Goal: Communication & Community: Answer question/provide support

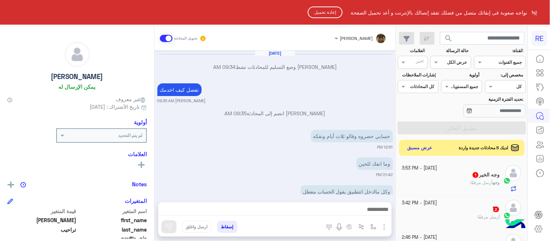
scroll to position [127, 0]
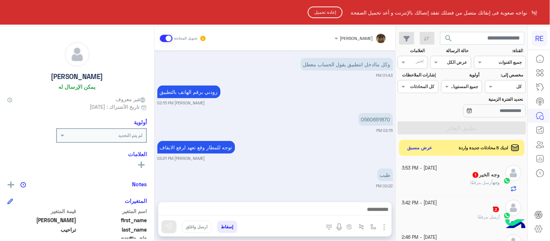
click at [330, 11] on button "إعادة تحميل" at bounding box center [325, 13] width 35 height 12
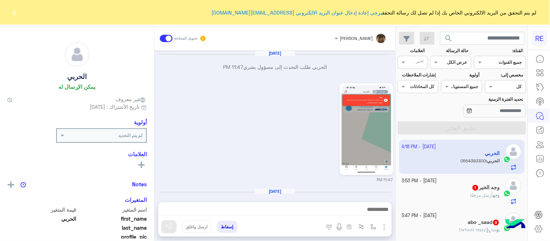
scroll to position [579, 0]
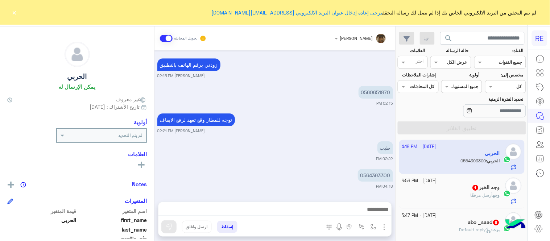
click at [424, 189] on div "وجه الخير 1" at bounding box center [451, 189] width 98 height 8
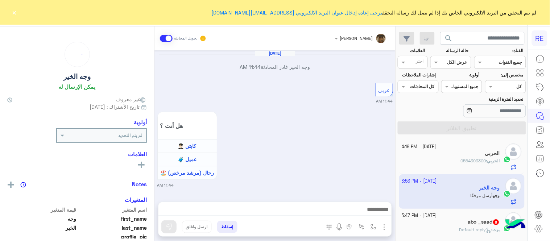
scroll to position [254, 0]
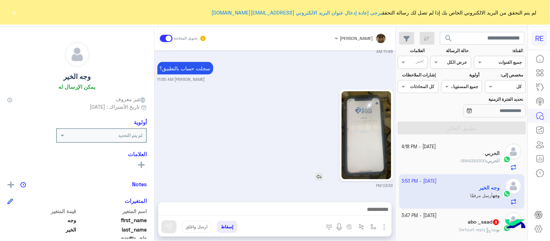
click at [360, 139] on img at bounding box center [367, 135] width 50 height 88
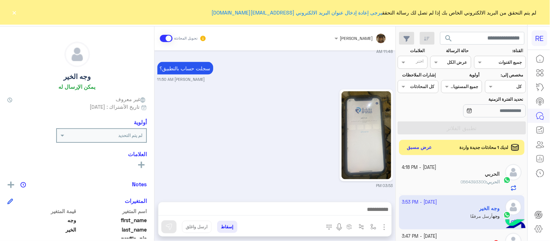
click at [424, 147] on button "عرض مسبق" at bounding box center [420, 148] width 30 height 10
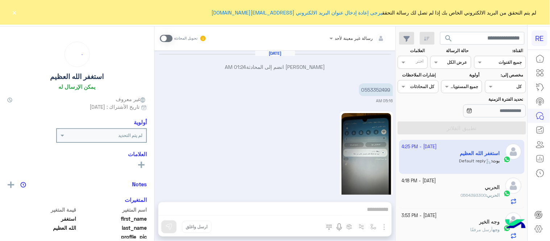
scroll to position [269, 0]
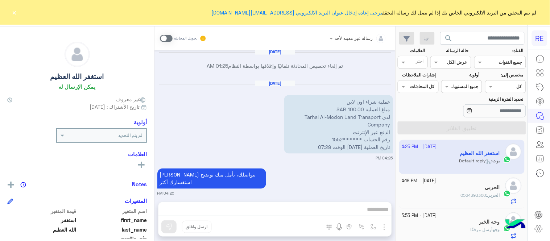
click at [164, 38] on span at bounding box center [166, 38] width 13 height 7
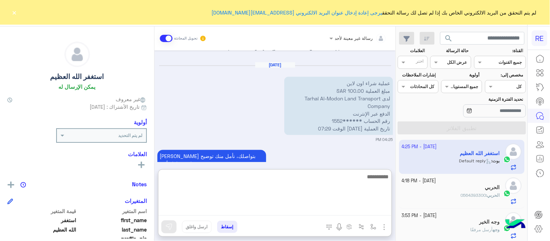
click at [325, 212] on textarea at bounding box center [274, 194] width 233 height 44
type textarea "**********"
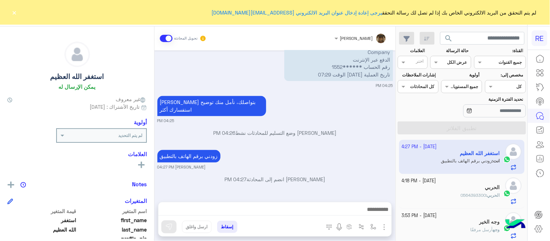
scroll to position [334, 0]
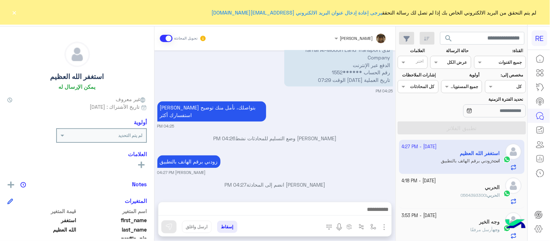
click at [327, 150] on div "[DATE] [PERSON_NAME] انضم إلى المحادثة 01:24 AM 0553352499 05:16 AM 09:47 AM وش…" at bounding box center [274, 122] width 241 height 144
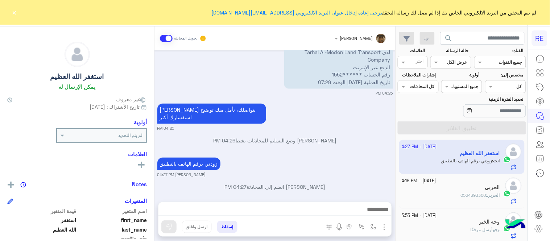
click at [451, 194] on div "الحربي : 0564393300" at bounding box center [451, 198] width 98 height 13
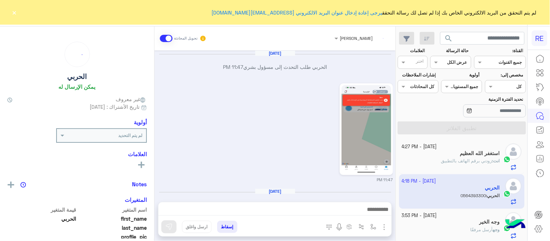
scroll to position [320, 0]
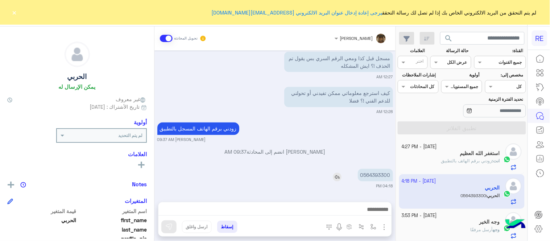
click at [375, 176] on p "0564393300" at bounding box center [375, 175] width 35 height 13
copy p "0564393300"
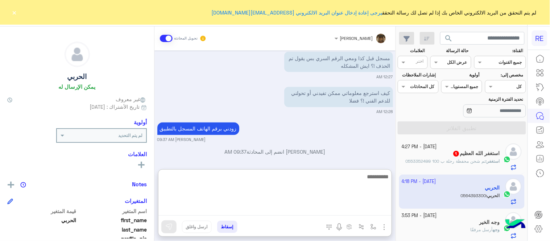
click at [318, 215] on textarea at bounding box center [274, 194] width 233 height 44
type textarea "**********"
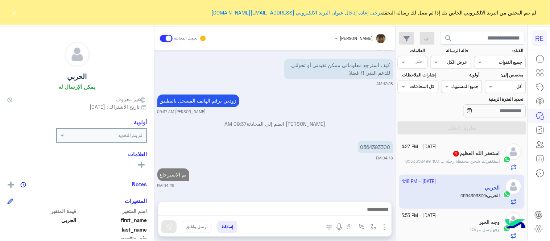
click at [303, 144] on div "[DATE] الحربي طلب التحدث إلى مسؤول بشري 11:47 PM 11:47 PM [DATE] Your browser d…" at bounding box center [274, 122] width 241 height 144
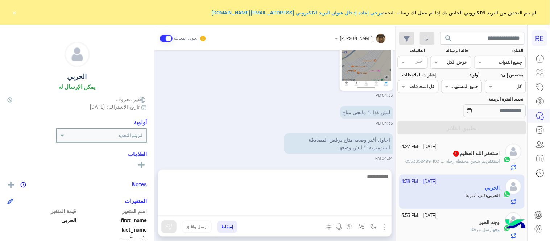
click at [254, 209] on textarea at bounding box center [274, 194] width 233 height 44
type textarea "**********"
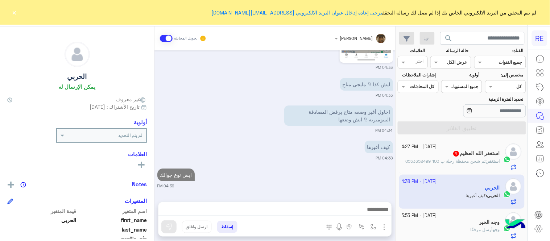
scroll to position [581, 0]
click at [440, 156] on div "استغفر [DEMOGRAPHIC_DATA] العظيم 1" at bounding box center [451, 155] width 98 height 8
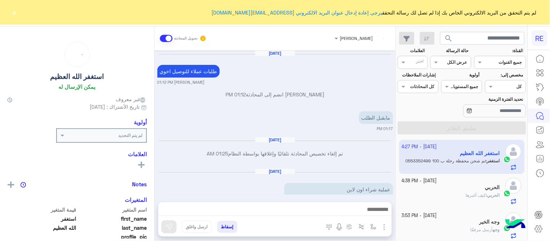
scroll to position [188, 0]
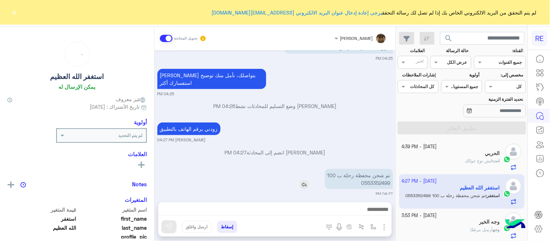
click at [372, 178] on p "تم شحن محفظة رحلة ب 100 0553352499" at bounding box center [359, 179] width 68 height 20
copy p "0553352499"
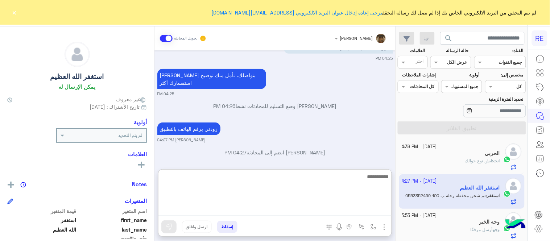
click at [353, 211] on textarea at bounding box center [274, 194] width 233 height 44
type textarea "********"
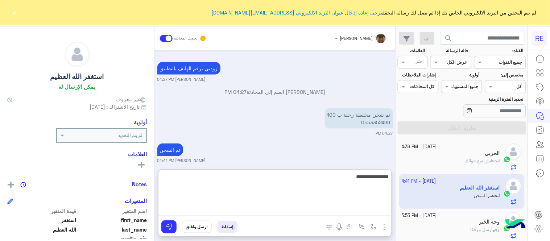
type textarea "**********"
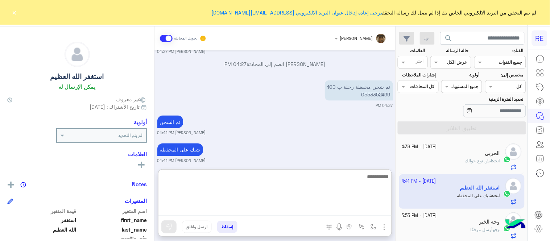
scroll to position [311, 0]
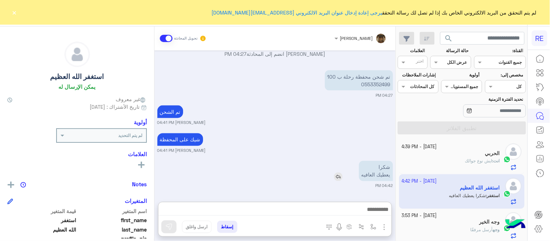
click at [324, 147] on div "[DATE] طلبات عملاء للتوصيل اخوي [PERSON_NAME] 01:12 PM [PERSON_NAME] انضم إلى ا…" at bounding box center [274, 122] width 241 height 144
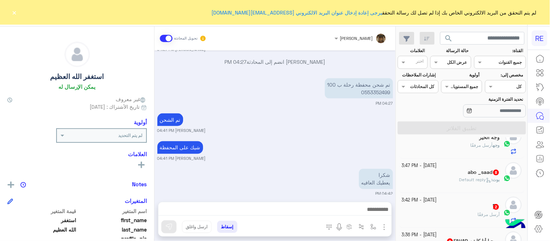
scroll to position [90, 0]
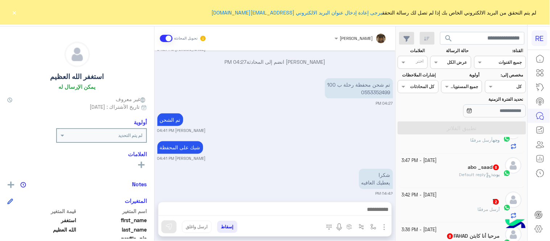
click at [436, 178] on div "[PERSON_NAME] : Default reply" at bounding box center [451, 178] width 98 height 13
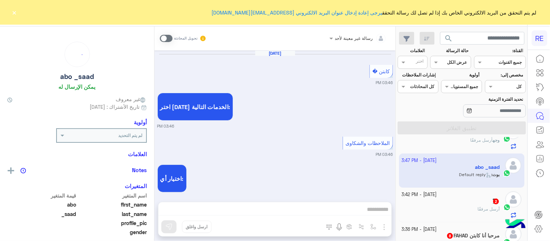
scroll to position [310, 0]
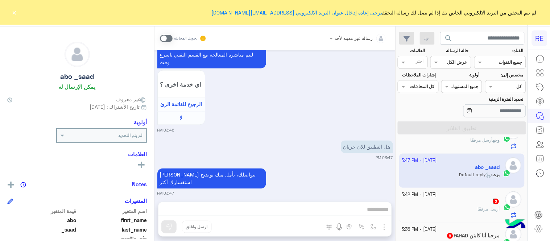
click at [166, 39] on span at bounding box center [166, 38] width 13 height 7
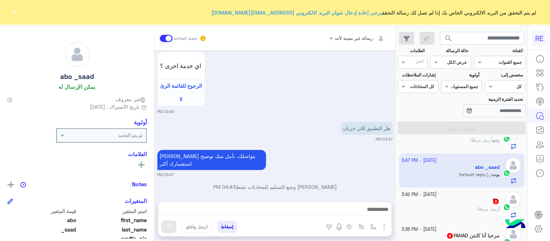
scroll to position [91, 0]
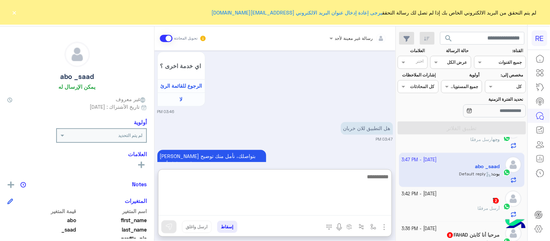
click at [292, 208] on textarea at bounding box center [274, 194] width 233 height 44
type textarea "**********"
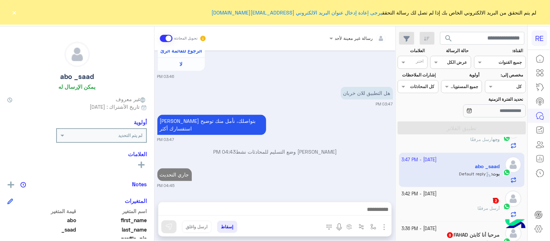
scroll to position [373, 0]
click at [437, 202] on div "ًًِ 2" at bounding box center [451, 202] width 98 height 8
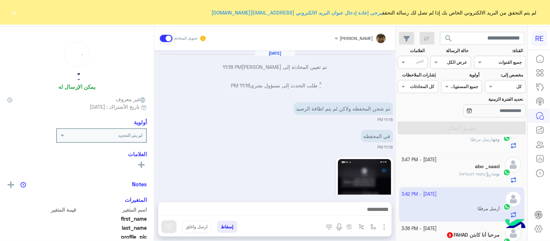
scroll to position [368, 0]
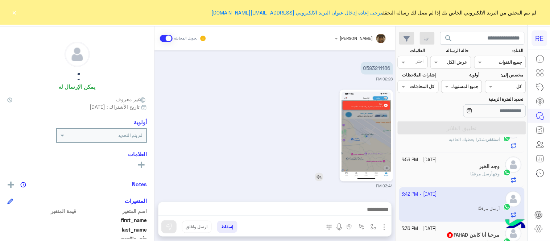
click at [367, 120] on img at bounding box center [367, 136] width 50 height 88
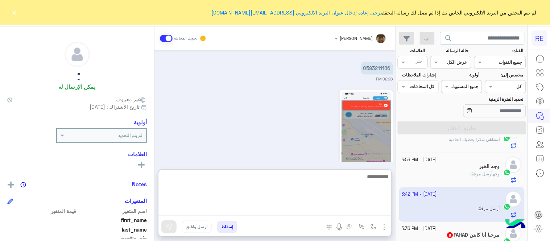
click at [259, 208] on textarea at bounding box center [274, 194] width 233 height 44
type textarea "**********"
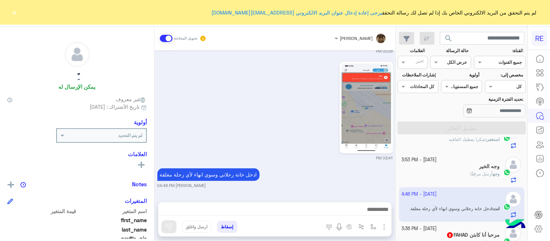
scroll to position [396, 0]
click at [349, 158] on div "[DATE] تم تعيين المحادثة إلى [PERSON_NAME] 11:18 PM ًًِ طلب التحدث إلى مسؤول بش…" at bounding box center [274, 122] width 241 height 144
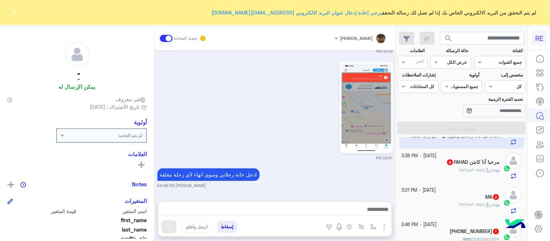
scroll to position [166, 0]
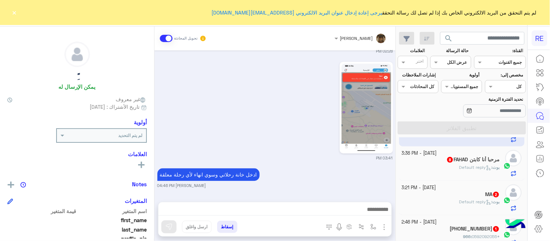
click at [446, 172] on div "[PERSON_NAME] : Default reply" at bounding box center [451, 170] width 98 height 13
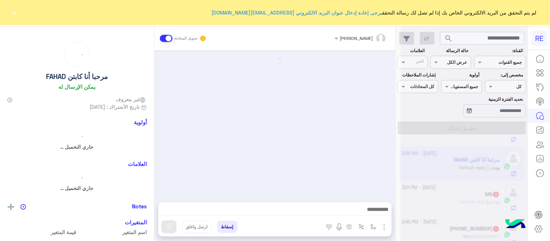
scroll to position [359, 0]
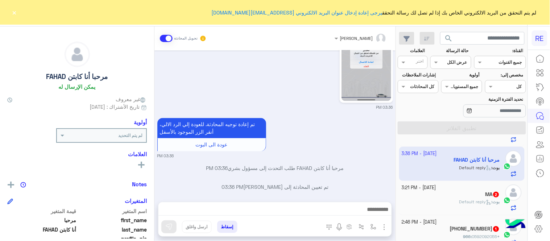
click at [157, 181] on div "[DATE] شكاوى 03:34 PM فضلا اختر نوع الشكوى ماليه تقنية اخرى 03:34 PM تقنية 03:3…" at bounding box center [274, 122] width 241 height 144
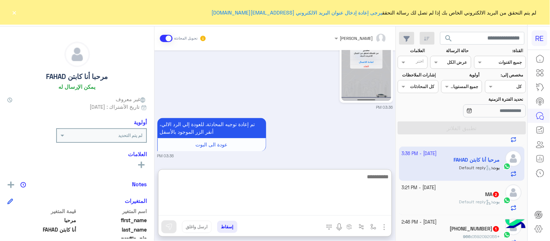
click at [191, 211] on textarea at bounding box center [274, 194] width 233 height 44
type textarea "**********"
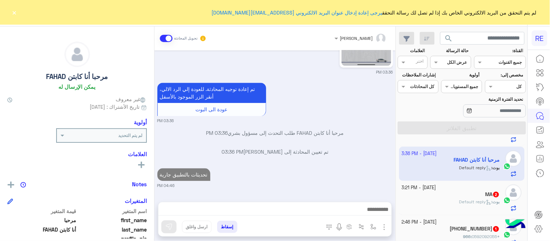
scroll to position [387, 0]
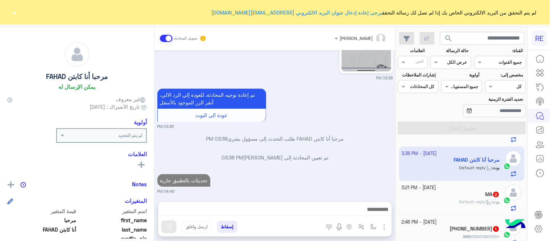
click at [277, 153] on div "[DATE] شكاوى 03:34 PM فضلا اختر نوع الشكوى ماليه تقنية اخرى 03:34 PM تقنية 03:3…" at bounding box center [274, 122] width 241 height 144
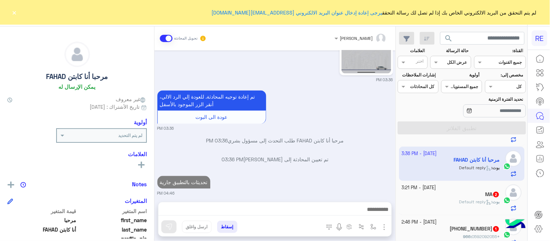
click at [481, 201] on span "Default reply" at bounding box center [475, 201] width 32 height 5
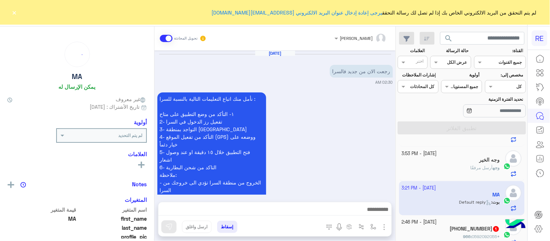
scroll to position [262, 0]
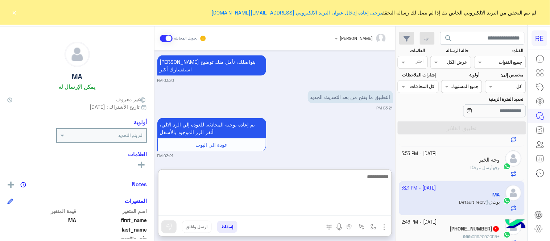
click at [255, 211] on textarea at bounding box center [274, 194] width 233 height 44
type textarea "**********"
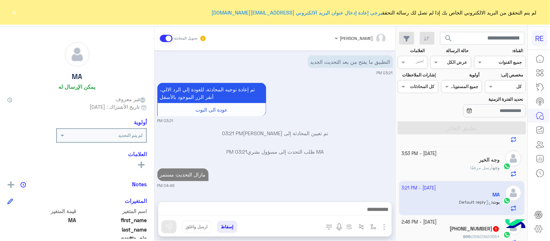
scroll to position [289, 0]
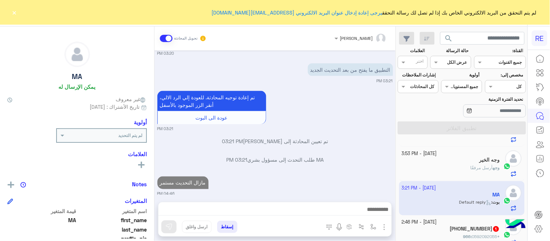
click at [363, 156] on div "[DATE] رجعت الان من جديد فالسرا 02:30 AM نأمل منك اتباع التعليمات التالية بالنس…" at bounding box center [274, 122] width 241 height 144
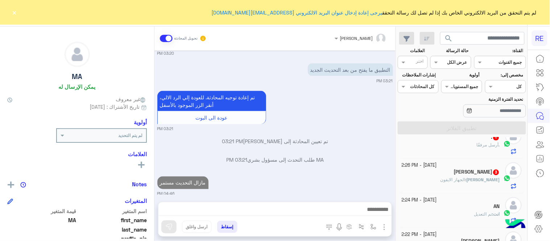
scroll to position [354, 0]
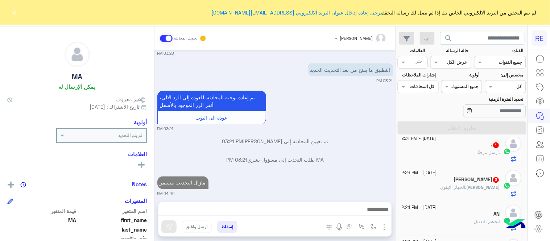
click at [454, 184] on div "[PERSON_NAME] 3" at bounding box center [451, 181] width 98 height 8
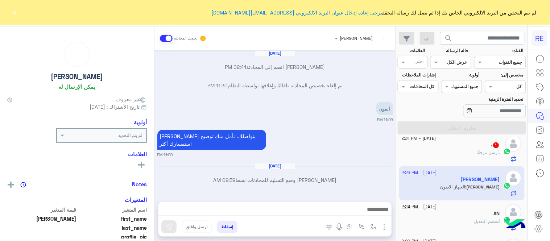
scroll to position [209, 0]
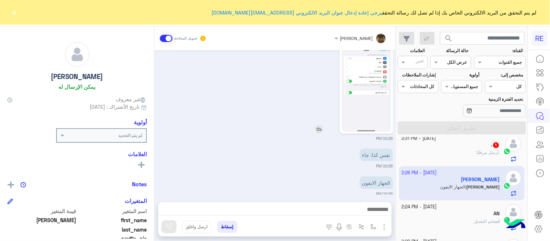
click at [354, 90] on img at bounding box center [367, 88] width 50 height 88
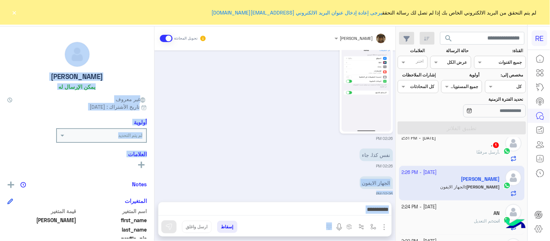
click at [155, 167] on mat-drawer-container "[PERSON_NAME] تحويل المحادثة [DATE] [PERSON_NAME] انضم إلى المحادثة 02:41 PM تم…" at bounding box center [198, 135] width 396 height 218
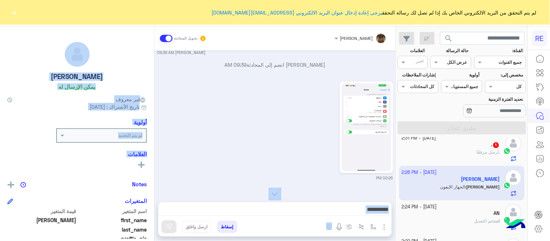
scroll to position [209, 0]
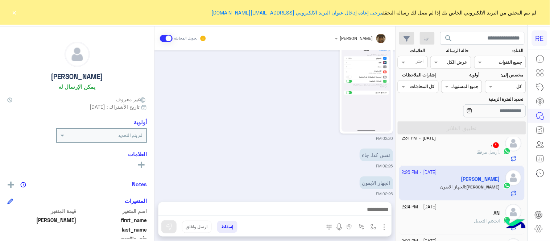
click at [266, 149] on div "نفس كذا. جاء 02:26 PM" at bounding box center [275, 158] width 236 height 22
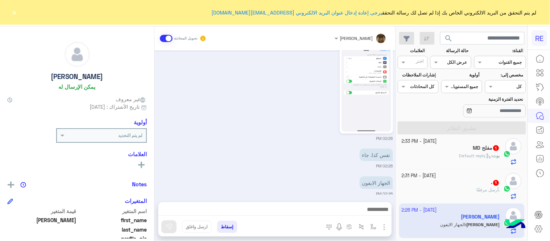
scroll to position [322, 0]
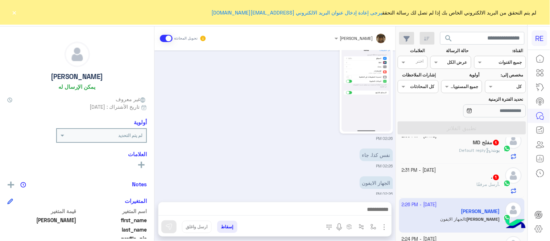
click at [432, 188] on div ". أرسل مرفقًا" at bounding box center [451, 188] width 98 height 13
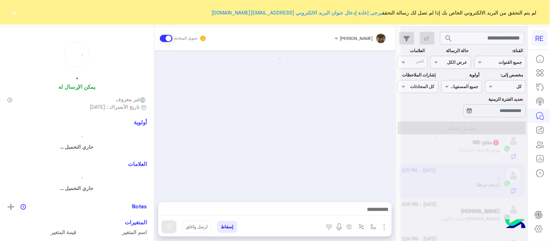
scroll to position [311, 0]
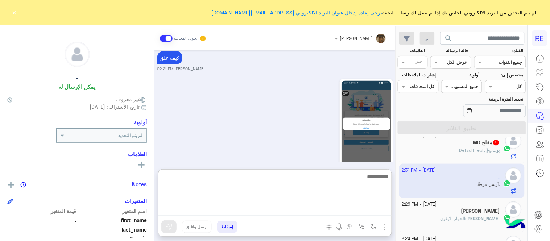
click at [310, 211] on textarea at bounding box center [274, 194] width 233 height 44
type textarea "**********"
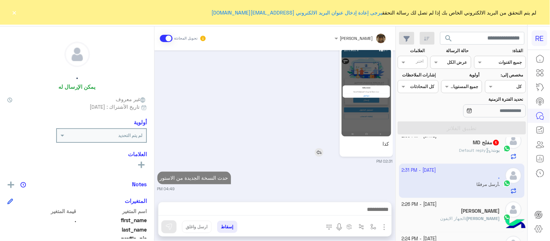
click at [346, 126] on div "كذا 02:31 PM" at bounding box center [275, 105] width 236 height 120
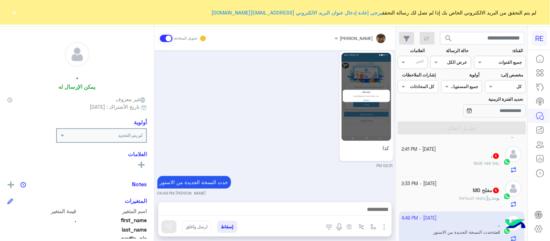
scroll to position [269, 0]
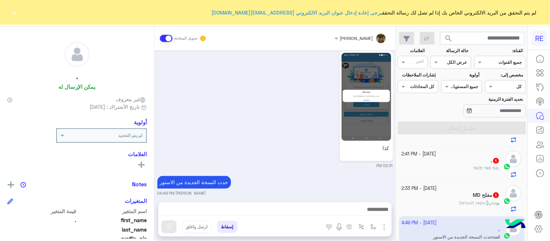
click at [428, 187] on small "[DATE] - 2:33 PM" at bounding box center [419, 188] width 35 height 7
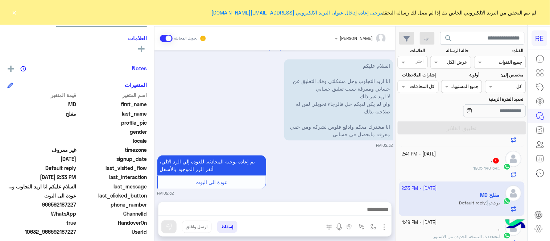
scroll to position [124, 0]
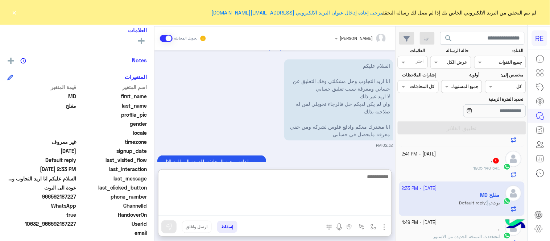
click at [236, 210] on textarea at bounding box center [274, 194] width 233 height 44
type textarea "**********"
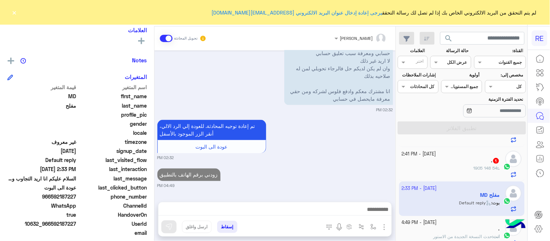
scroll to position [272, 0]
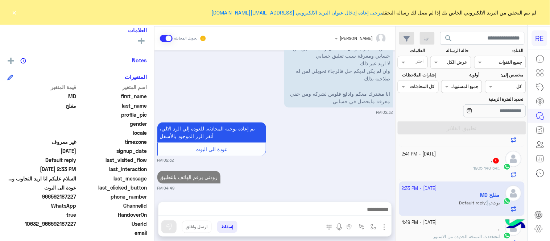
click at [326, 144] on div "[DATE] MD [PERSON_NAME] التحدث إلى مسؤول بشري 07:33 PM تم تعيين المحادثة إلى [P…" at bounding box center [274, 122] width 241 height 144
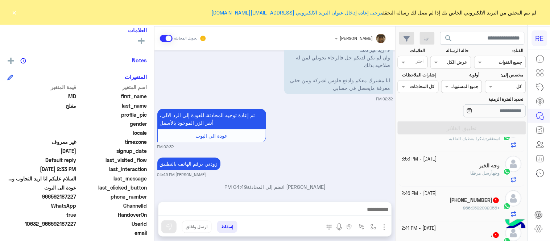
scroll to position [237, 0]
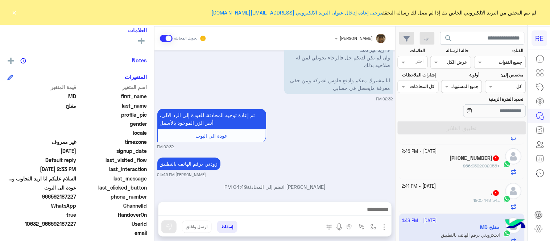
click at [423, 196] on div ". 1" at bounding box center [451, 194] width 98 height 8
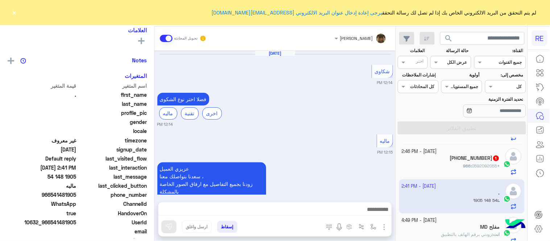
scroll to position [244, 0]
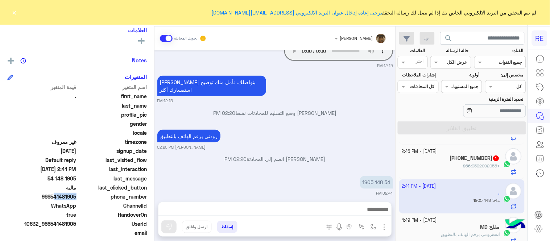
drag, startPoint x: 52, startPoint y: 198, endPoint x: 78, endPoint y: 201, distance: 26.4
click at [78, 201] on div "اسم المتغير قيمة المتغير first_name . last_name profile_pic gender locale timez…" at bounding box center [77, 169] width 140 height 173
copy span "541481905"
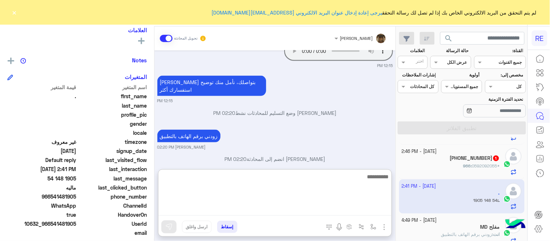
click at [267, 211] on textarea at bounding box center [274, 194] width 233 height 44
type textarea "********"
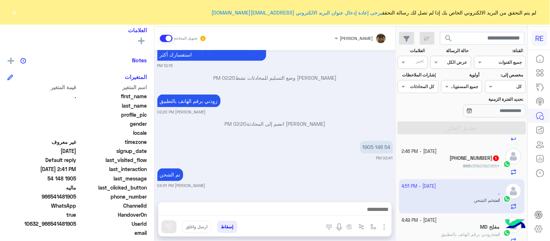
scroll to position [272, 0]
click at [349, 154] on div "[DATE] شكاوى 12:14 PM فضلا اختر نوع الشكوى ماليه تقنية اخرى 12:14 PM ماليه 12:1…" at bounding box center [274, 122] width 241 height 144
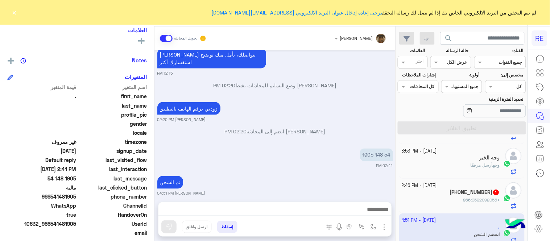
scroll to position [216, 0]
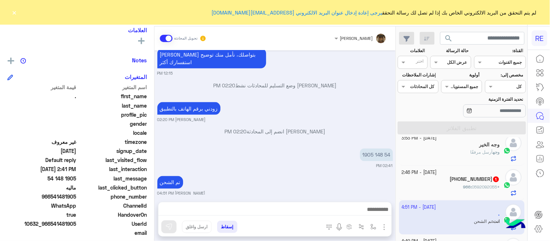
click at [439, 191] on div "+966 : 0592092055" at bounding box center [451, 190] width 98 height 13
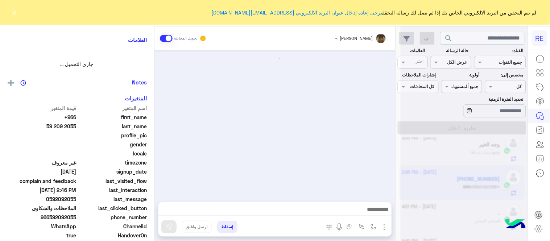
scroll to position [246, 0]
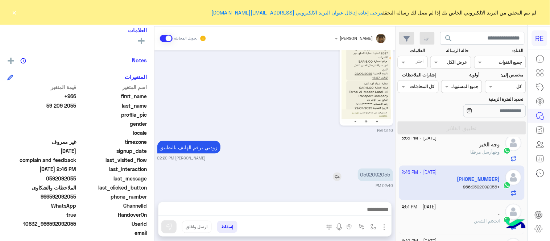
click at [375, 175] on p "0592092055" at bounding box center [375, 175] width 35 height 13
copy p "0592092055"
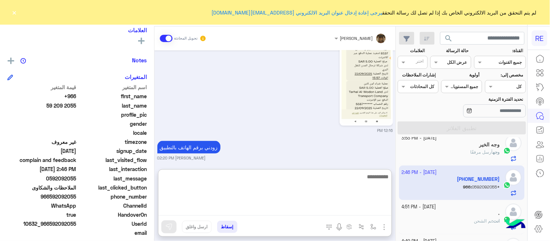
click at [289, 205] on textarea at bounding box center [274, 194] width 233 height 44
type textarea "********"
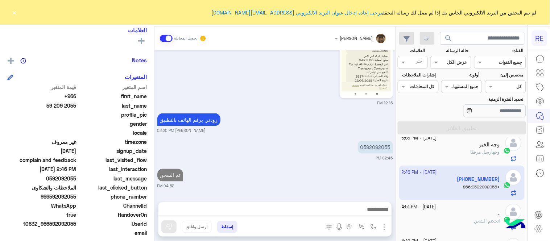
click at [364, 139] on div "[DATE] اختر [DATE] الخدمات التالية: 11:22 AM الملاحظات والشكاوى 11:22 AM اختيار…" at bounding box center [274, 122] width 241 height 144
click at [436, 158] on div "وجه أرسل مرفقًا" at bounding box center [451, 155] width 98 height 13
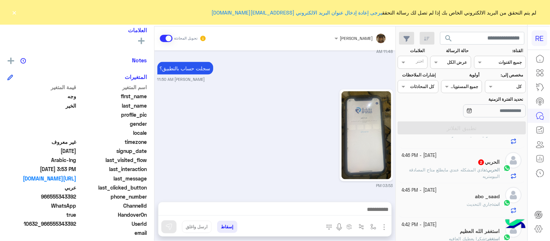
scroll to position [97, 0]
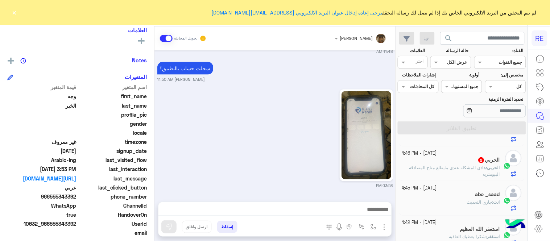
click at [442, 161] on div "الحربي 2" at bounding box center [451, 161] width 98 height 8
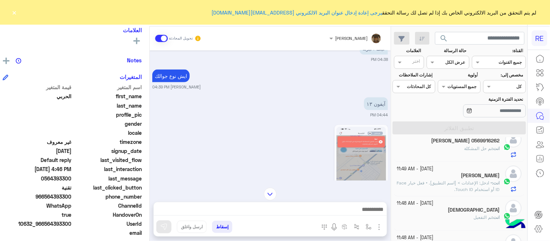
scroll to position [85, 0]
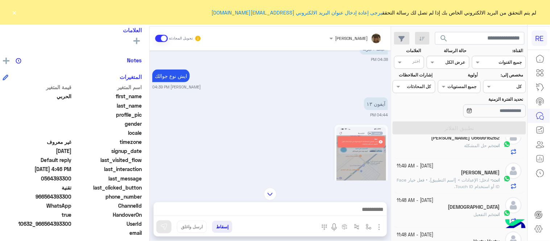
click at [437, 182] on span "• ادخل: الإعدادات > [اسم التطبيق]. • فعل خيار Face ID أو استخدام Touch ID." at bounding box center [448, 183] width 103 height 12
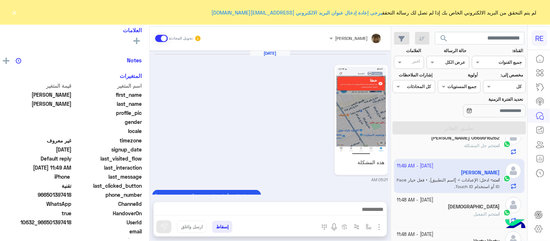
scroll to position [364, 0]
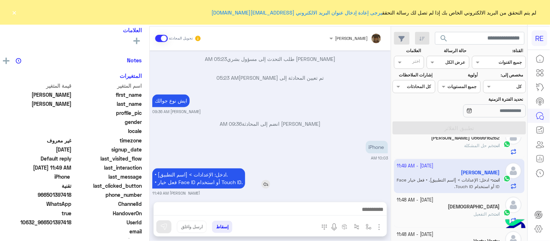
click at [210, 169] on p "• ادخل: الإعدادات > [اسم التطبيق]. • فعل خيار Face ID أو استخدام Touch ID." at bounding box center [198, 179] width 93 height 20
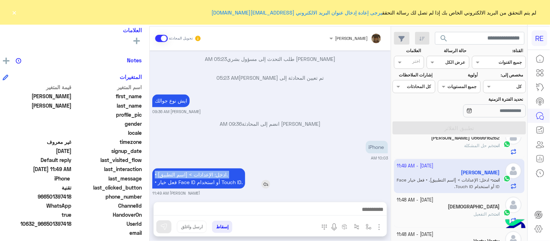
click at [210, 169] on p "• ادخل: الإعدادات > [اسم التطبيق]. • فعل خيار Face ID أو استخدام Touch ID." at bounding box center [198, 179] width 93 height 20
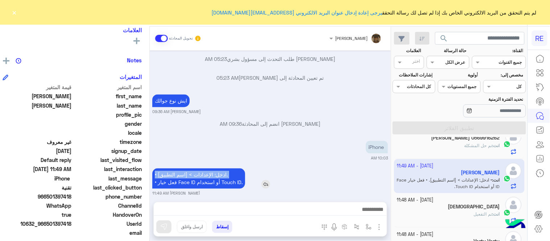
click at [210, 169] on p "• ادخل: الإعدادات > [اسم التطبيق]. • فعل خيار Face ID أو استخدام Touch ID." at bounding box center [198, 179] width 93 height 20
drag, startPoint x: 210, startPoint y: 164, endPoint x: 213, endPoint y: 177, distance: 12.7
click at [213, 177] on p "• ادخل: الإعدادات > [اسم التطبيق]. • فعل خيار Face ID أو استخدام Touch ID." at bounding box center [198, 179] width 93 height 20
copy app-msgs-text
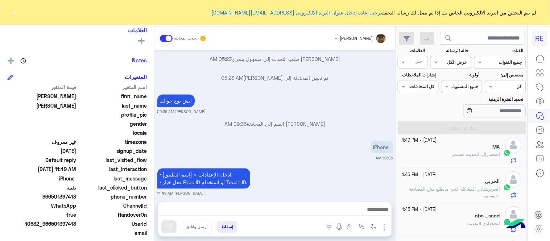
scroll to position [217, 0]
click at [422, 197] on p "الحربي : هاذي المشكله عندي مايطلع متاح المصادقة البيومتريه" at bounding box center [451, 190] width 98 height 13
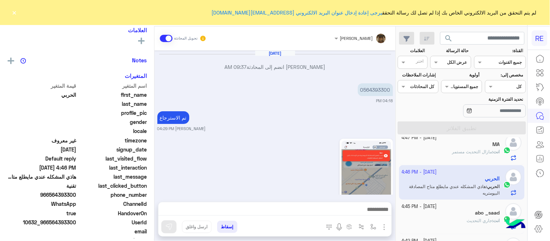
scroll to position [322, 0]
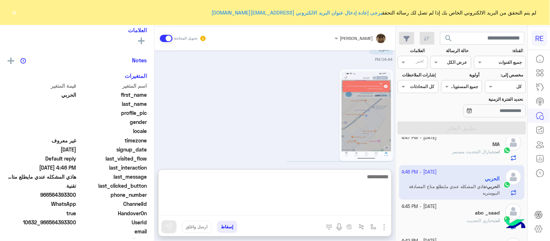
click at [320, 210] on textarea at bounding box center [274, 194] width 233 height 44
paste textarea "**********"
type textarea "**********"
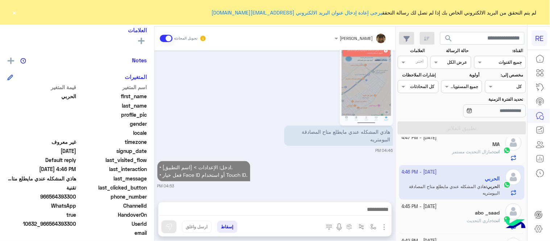
scroll to position [358, 0]
click at [325, 132] on div "[DATE] [PERSON_NAME] انضم إلى المحادثة 09:37 AM 0564393300 04:18 PM تم الاسترجا…" at bounding box center [274, 122] width 241 height 144
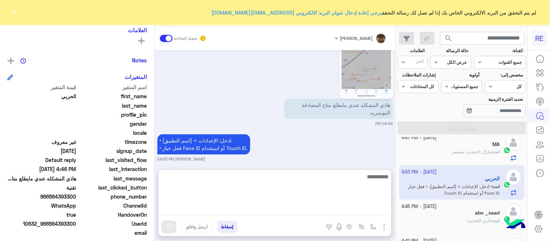
click at [322, 207] on textarea at bounding box center [274, 194] width 233 height 44
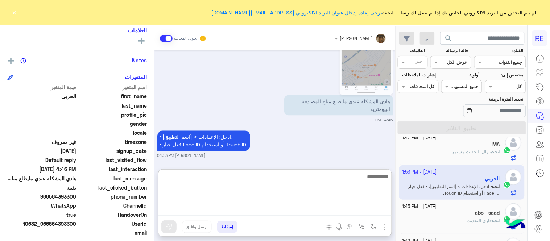
scroll to position [390, 0]
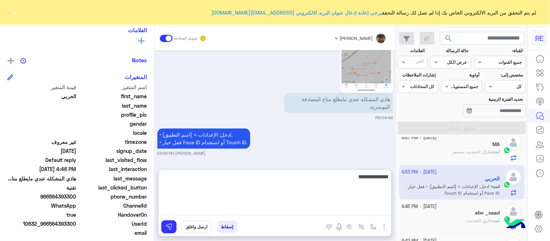
type textarea "**********"
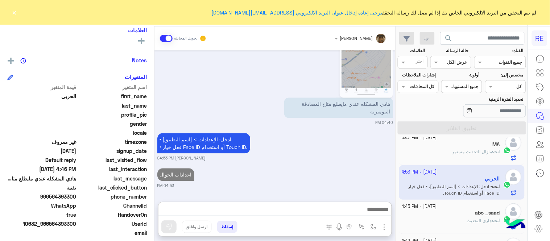
click at [353, 151] on div "[DATE] [PERSON_NAME] انضم إلى المحادثة 09:37 AM 0564393300 04:18 PM تم الاسترجا…" at bounding box center [274, 122] width 241 height 144
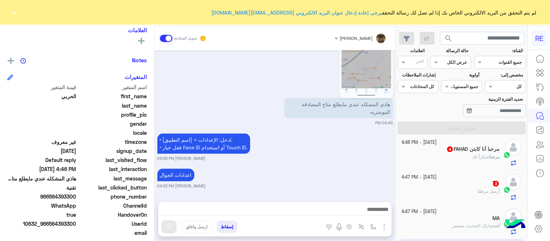
click at [422, 184] on div "ًًِ 3" at bounding box center [451, 185] width 98 height 8
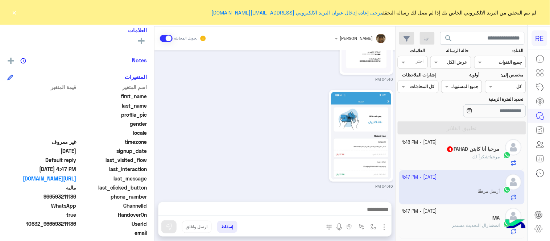
click at [154, 178] on mat-drawer "ًًِ يمكن الإرسال له غير معروف تاريخ الأشتراك : [DATE] أولوية لم يتم التحديد الع…" at bounding box center [77, 135] width 154 height 218
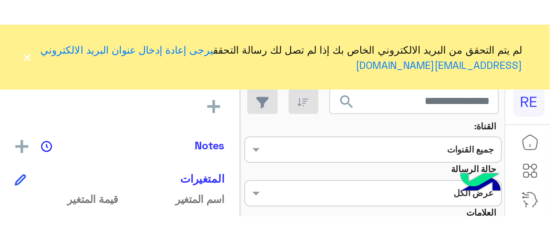
scroll to position [544, 0]
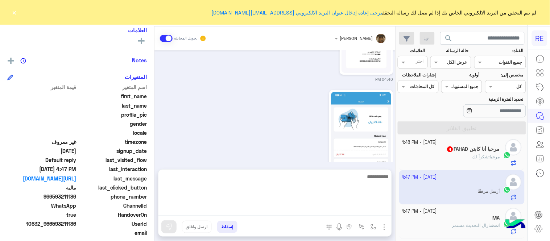
click at [318, 212] on textarea at bounding box center [274, 194] width 233 height 44
type textarea "**********"
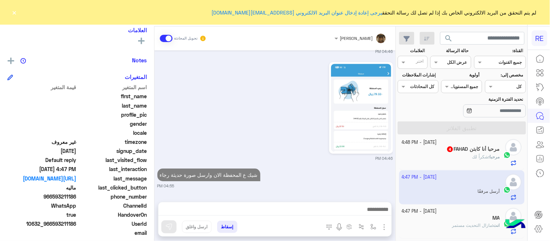
scroll to position [572, 0]
click at [330, 143] on div "[DATE] 11:19 PM [DATE] 01:11 PM زودني برقم الهاتف بالتطبيق [PERSON_NAME] 02:16 …" at bounding box center [274, 122] width 241 height 144
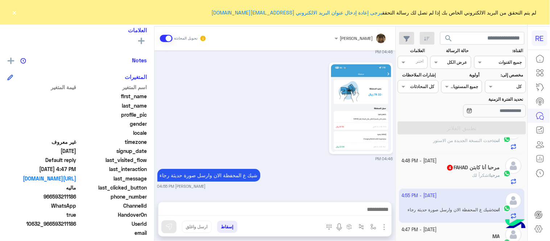
scroll to position [126, 0]
click at [443, 176] on div "مرحبا : شكراً لك" at bounding box center [451, 176] width 98 height 13
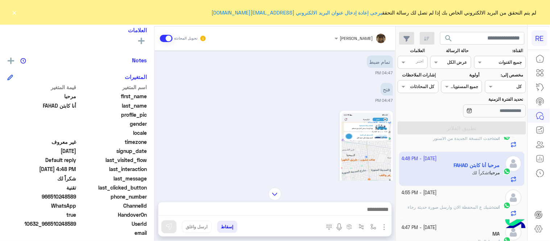
scroll to position [297, 0]
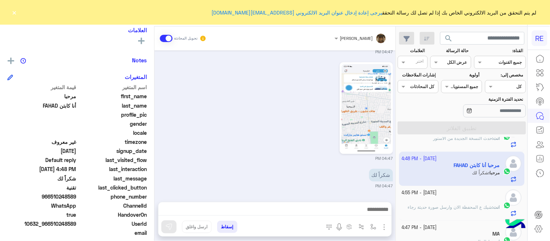
click at [15, 9] on button "×" at bounding box center [14, 12] width 7 height 7
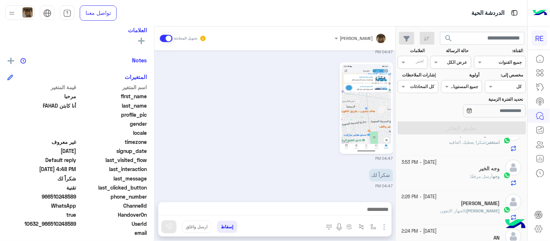
scroll to position [343, 0]
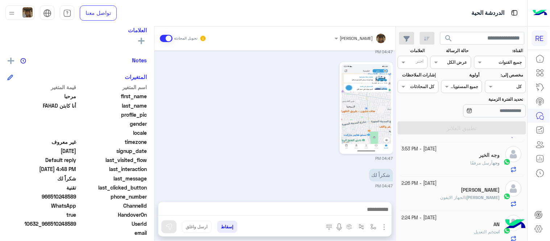
click at [444, 162] on div "وجه أرسل مرفقًا" at bounding box center [451, 166] width 98 height 13
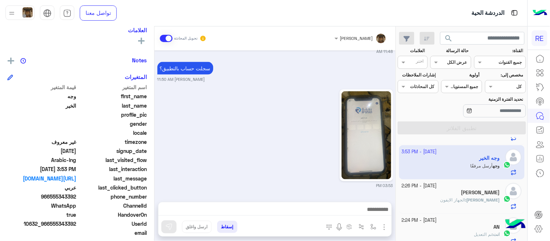
scroll to position [337, 0]
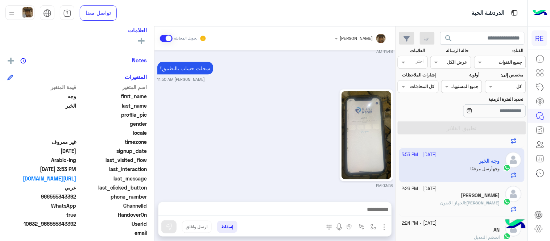
click at [430, 201] on div "[PERSON_NAME]" at bounding box center [451, 197] width 98 height 8
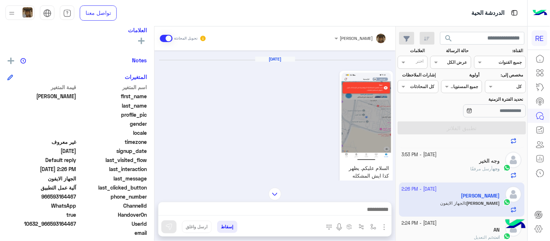
scroll to position [514, 0]
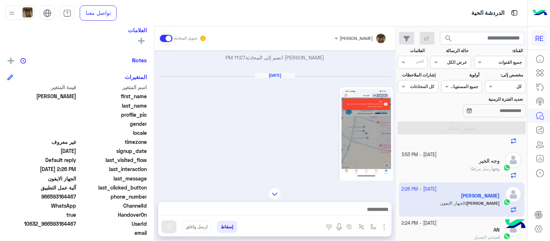
click at [366, 117] on img at bounding box center [367, 133] width 50 height 88
click at [154, 119] on mat-drawer "[PERSON_NAME] يمكن الإرسال له غير معروف تاريخ الأشتراك : [DATE] أولوية لم يتم ا…" at bounding box center [77, 135] width 154 height 218
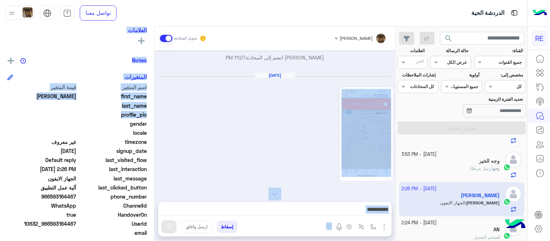
drag, startPoint x: 154, startPoint y: 119, endPoint x: 156, endPoint y: 132, distance: 14.0
click at [156, 132] on mat-drawer-container "[PERSON_NAME] تحويل المحادثة [DATE] [PERSON_NAME] المحادثة 11:20 PM كابتن � 11:…" at bounding box center [198, 135] width 396 height 218
click at [166, 138] on div "[DATE] السلام عليكم. يظهر كذا ايش المشكله 02:08 PM" at bounding box center [275, 143] width 236 height 140
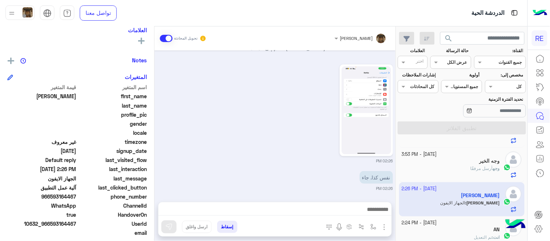
scroll to position [898, 0]
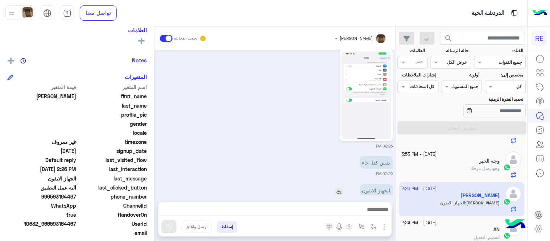
click at [341, 188] on img at bounding box center [339, 192] width 9 height 9
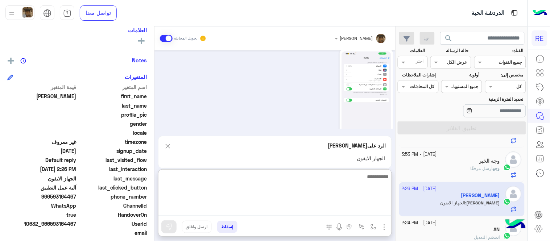
click at [313, 208] on textarea at bounding box center [274, 194] width 233 height 44
type textarea "**********"
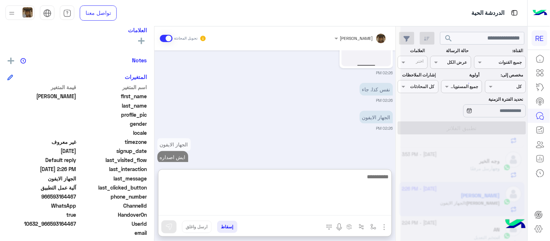
scroll to position [970, 0]
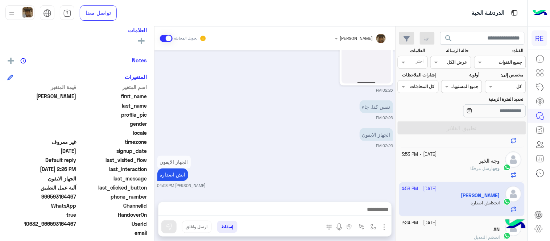
click at [255, 66] on div "[DATE] [PERSON_NAME] المحادثة 11:20 PM كابتن � 11:20 PM اختر [DATE] الخدمات الت…" at bounding box center [274, 122] width 241 height 144
